Goal: Task Accomplishment & Management: Manage account settings

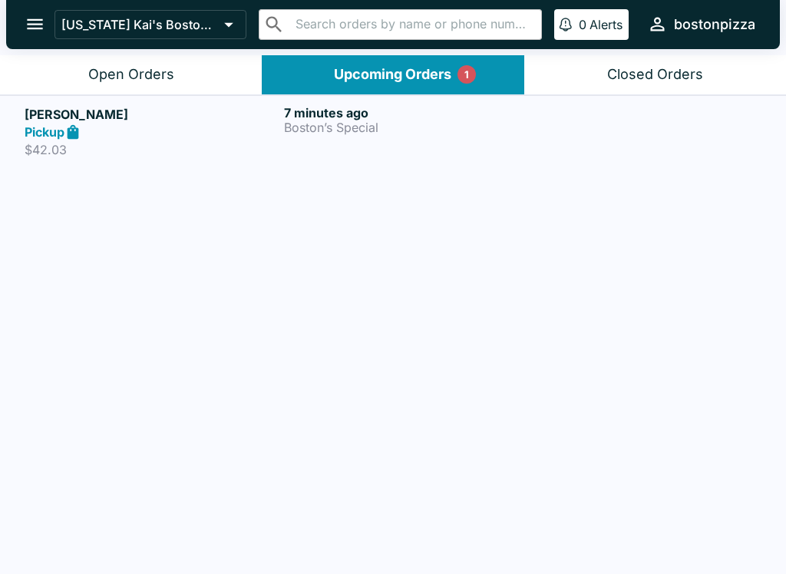
click at [97, 144] on p "$42.03" at bounding box center [151, 149] width 253 height 15
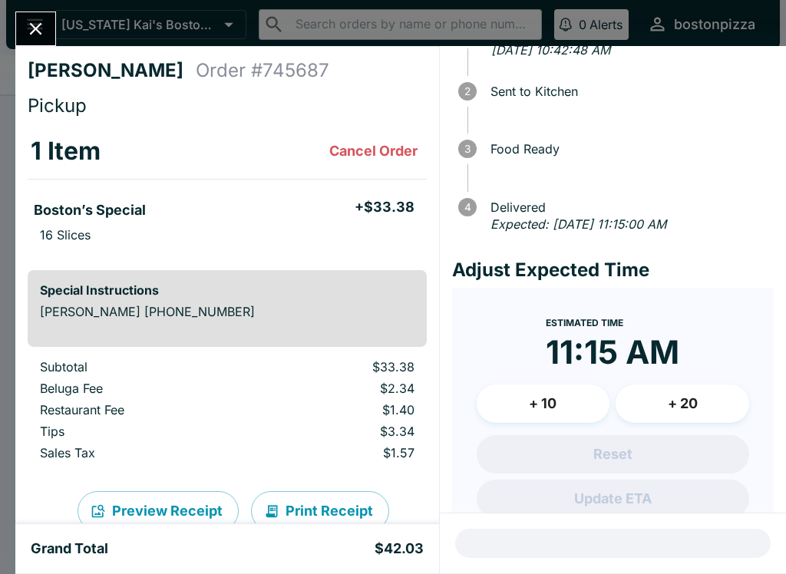
scroll to position [71, 0]
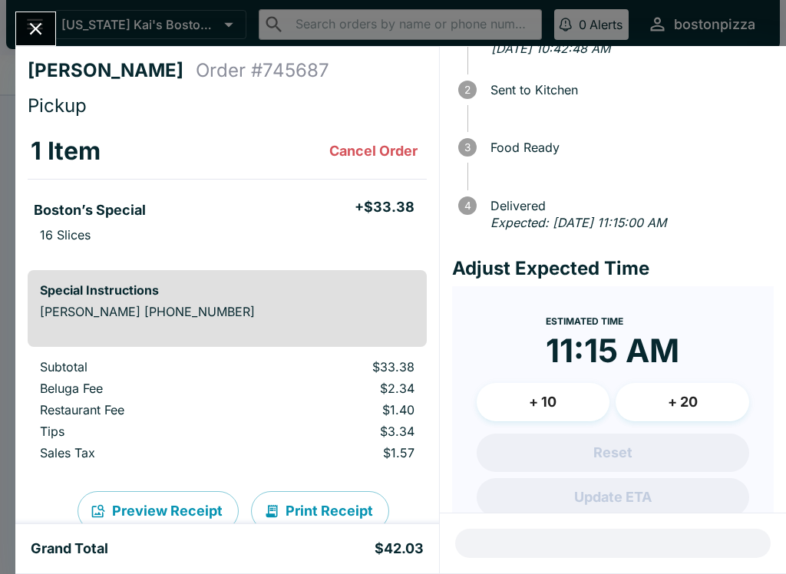
click at [523, 402] on button "+ 10" at bounding box center [544, 402] width 134 height 38
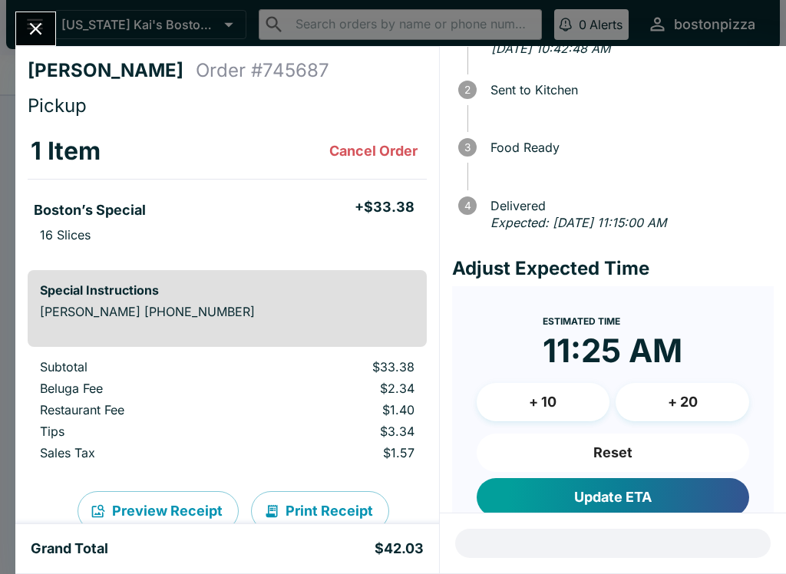
click at [550, 550] on div at bounding box center [613, 543] width 346 height 60
click at [530, 406] on button "+ 10" at bounding box center [544, 402] width 134 height 38
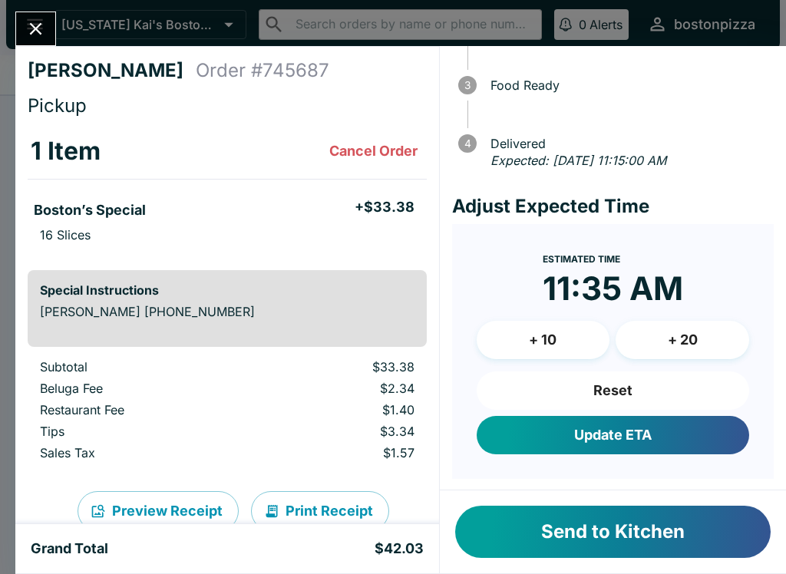
scroll to position [133, 0]
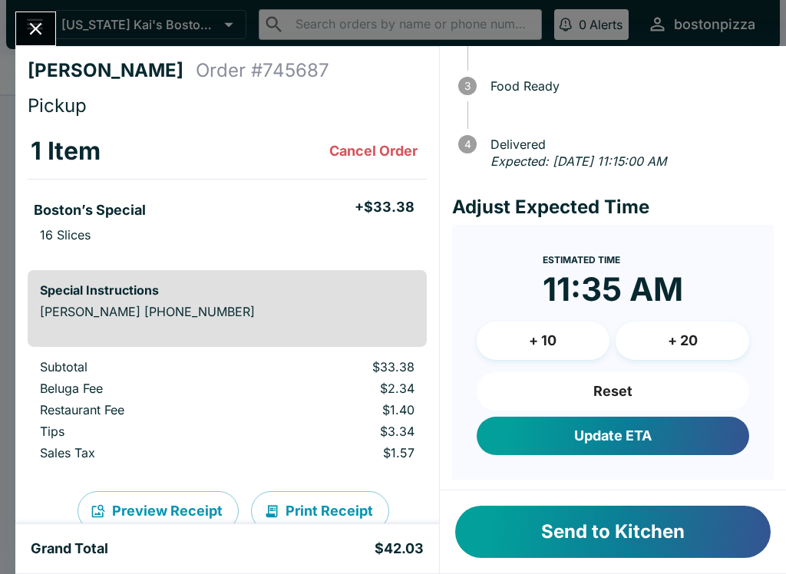
click at [660, 424] on button "Update ETA" at bounding box center [613, 436] width 272 height 38
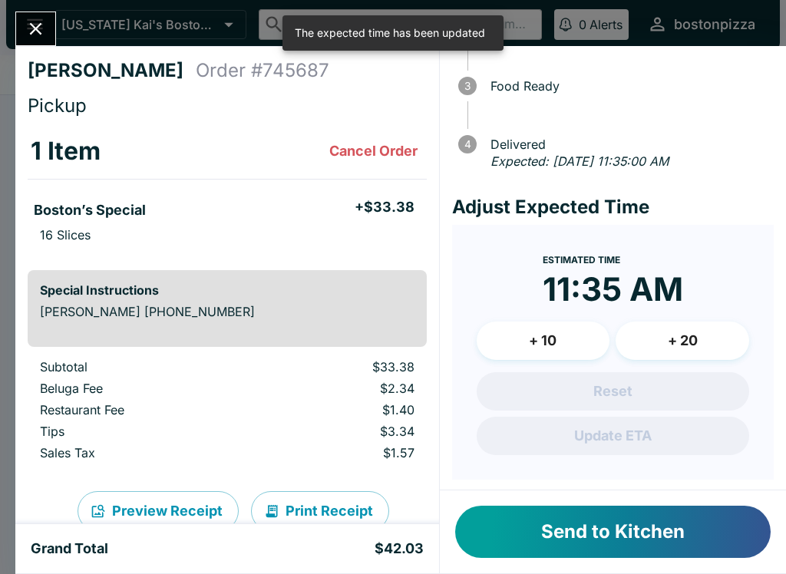
click at [594, 556] on button "Send to Kitchen" at bounding box center [612, 532] width 315 height 52
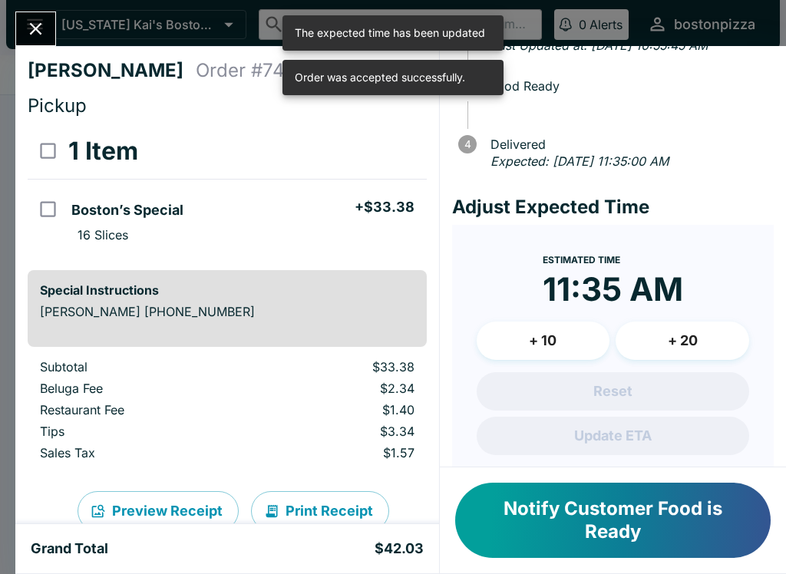
click at [42, 22] on icon "Close" at bounding box center [35, 28] width 21 height 21
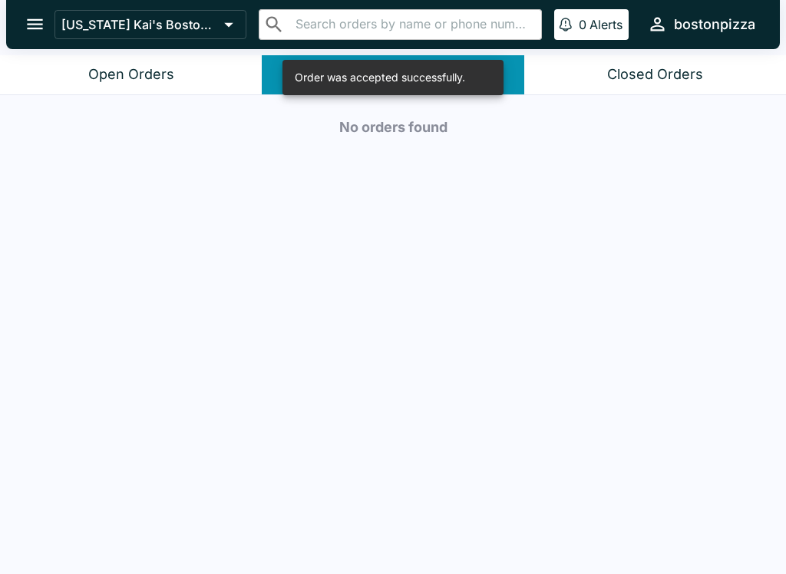
click at [162, 61] on button "Open Orders" at bounding box center [131, 74] width 262 height 39
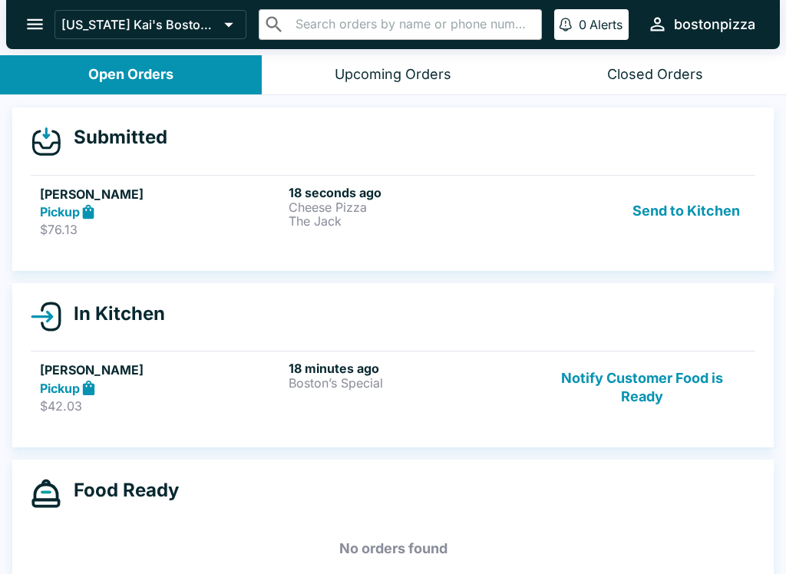
click at [226, 222] on p "$76.13" at bounding box center [161, 229] width 243 height 15
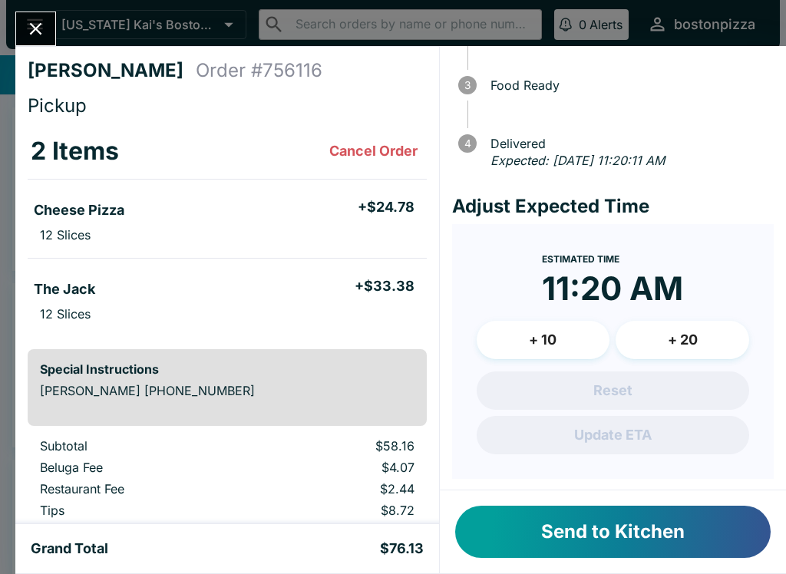
scroll to position [133, 0]
click at [675, 332] on button "+ 20" at bounding box center [683, 341] width 134 height 38
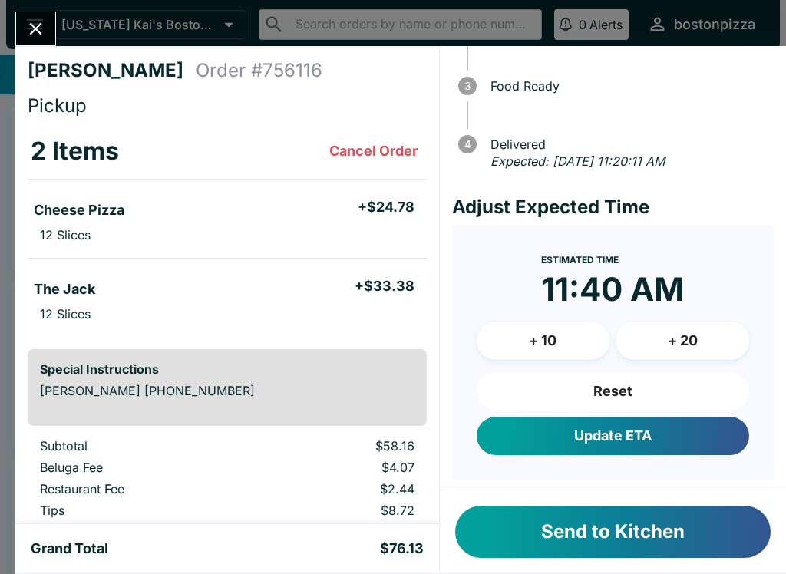
click at [506, 325] on button "+ 10" at bounding box center [544, 341] width 134 height 38
click at [573, 432] on button "Update ETA" at bounding box center [613, 436] width 272 height 38
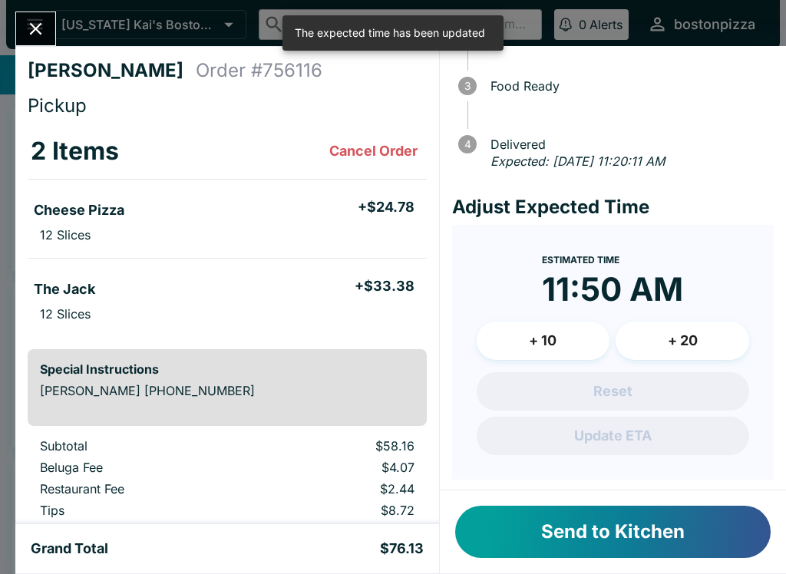
click at [545, 549] on button "Send to Kitchen" at bounding box center [612, 532] width 315 height 52
click at [544, 548] on button "Send to Kitchen" at bounding box center [612, 532] width 315 height 52
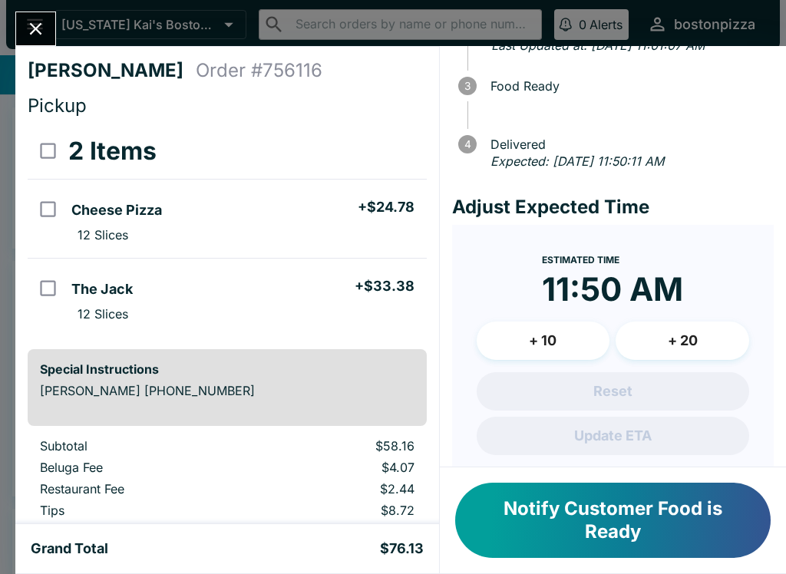
click at [24, 31] on button "Close" at bounding box center [35, 28] width 39 height 33
